Goal: Task Accomplishment & Management: Manage account settings

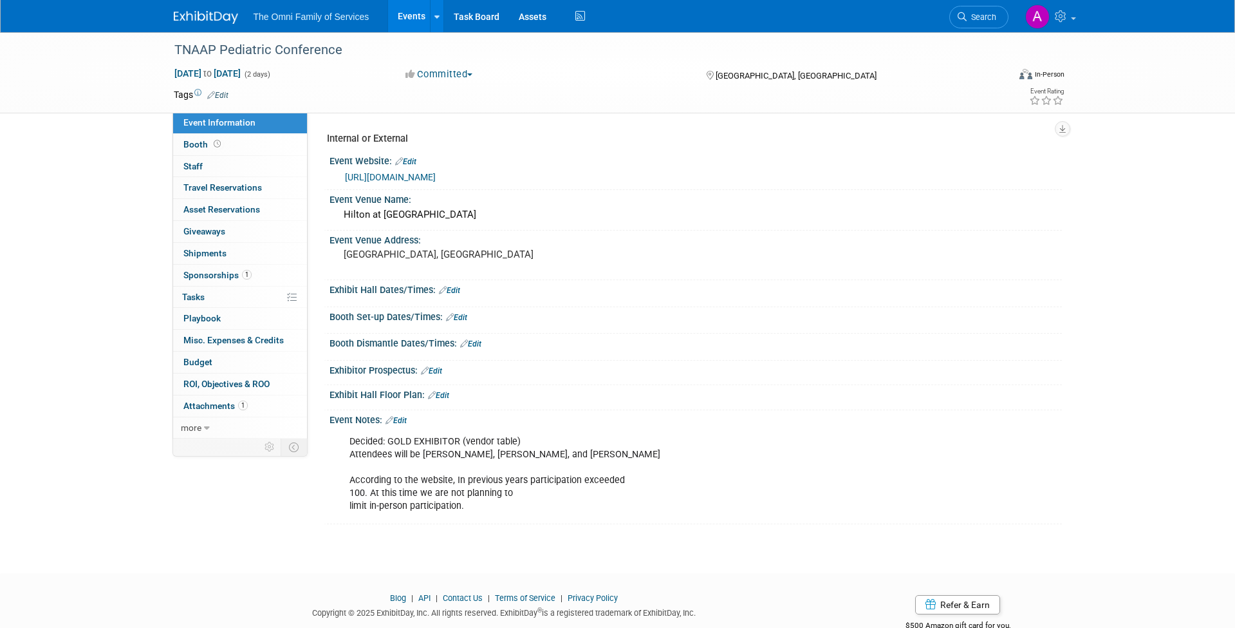
click at [438, 70] on button "Committed" at bounding box center [439, 75] width 77 height 14
click at [444, 135] on link "Not Going" at bounding box center [453, 131] width 102 height 18
click at [208, 9] on link at bounding box center [214, 11] width 80 height 10
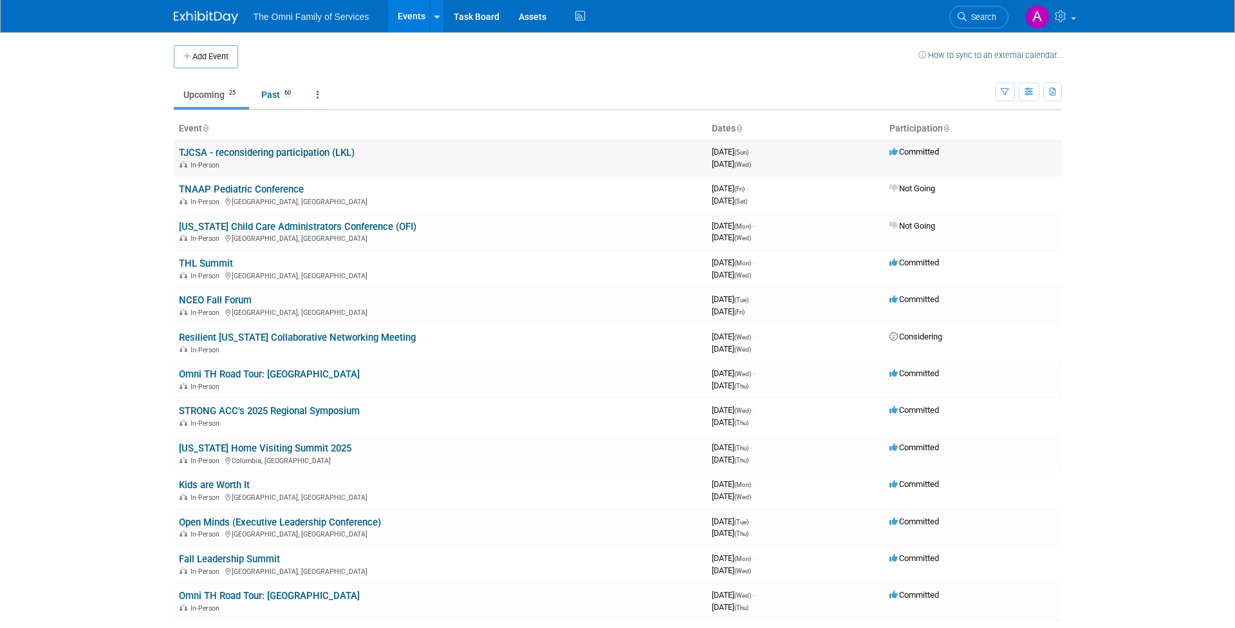
click at [543, 151] on td "TJCSA - reconsidering participation (LKL) In-Person" at bounding box center [440, 158] width 533 height 37
click at [332, 148] on link "TJCSA - reconsidering participation (LKL)" at bounding box center [267, 153] width 176 height 12
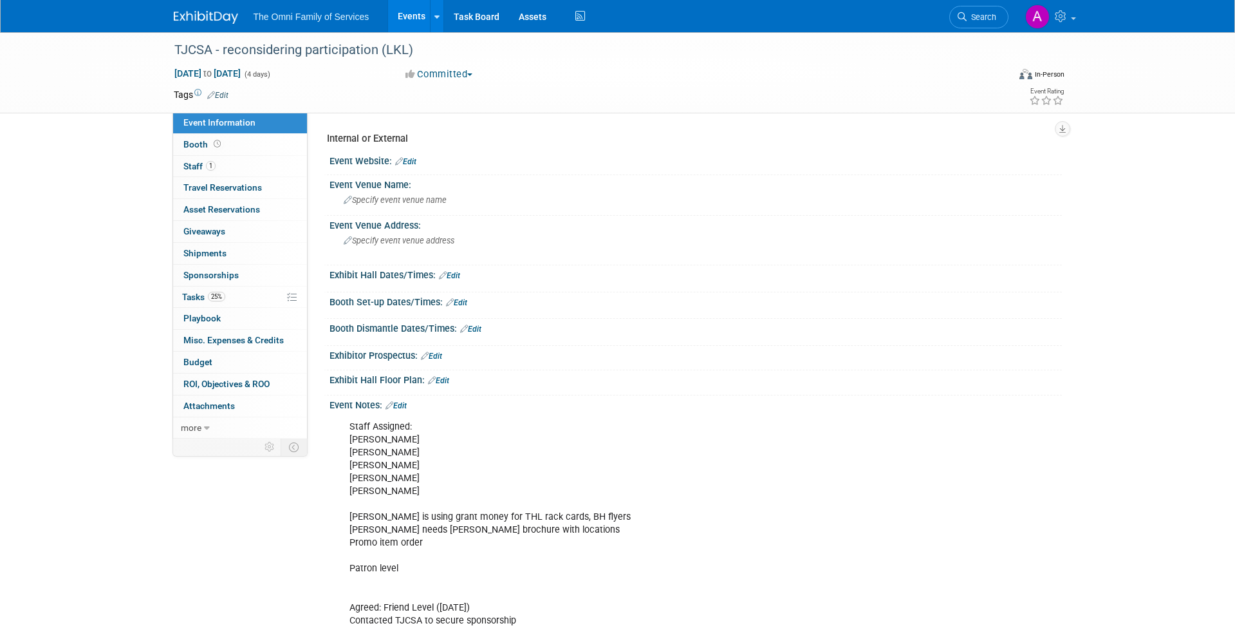
click at [211, 23] on img at bounding box center [206, 17] width 64 height 13
